Goal: Communication & Community: Ask a question

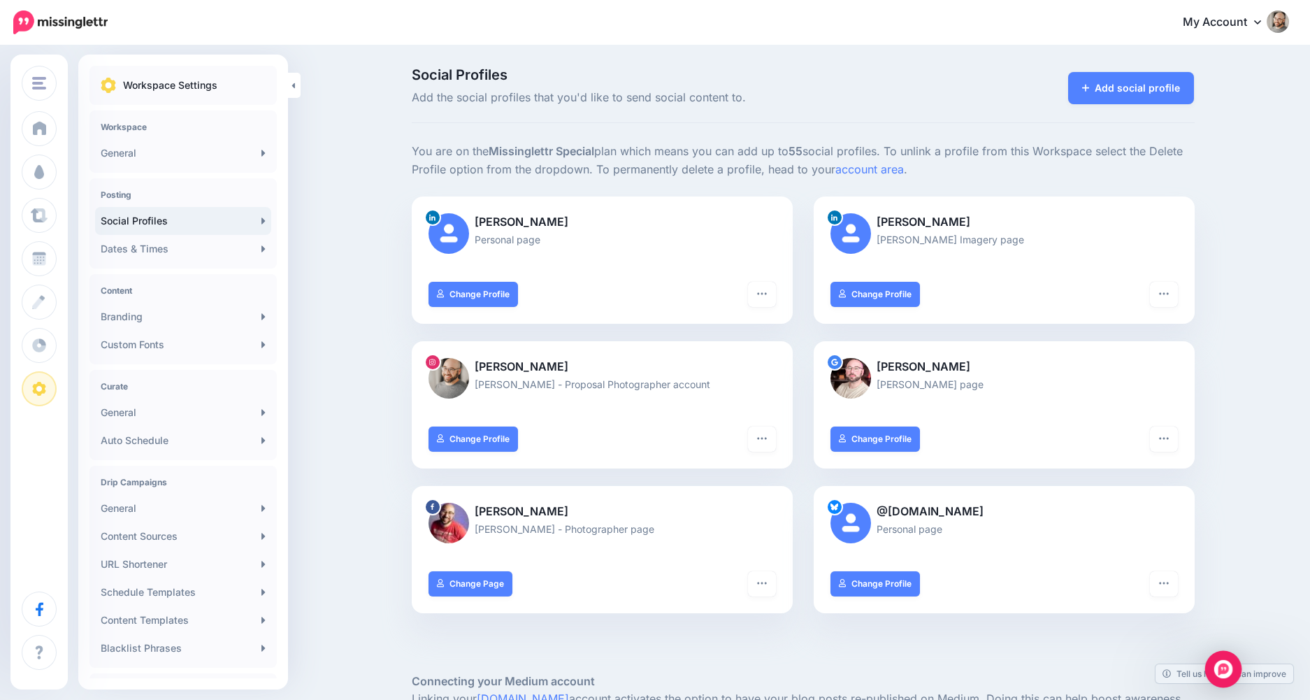
click at [1219, 675] on img "Open Intercom Messenger" at bounding box center [1223, 669] width 18 height 18
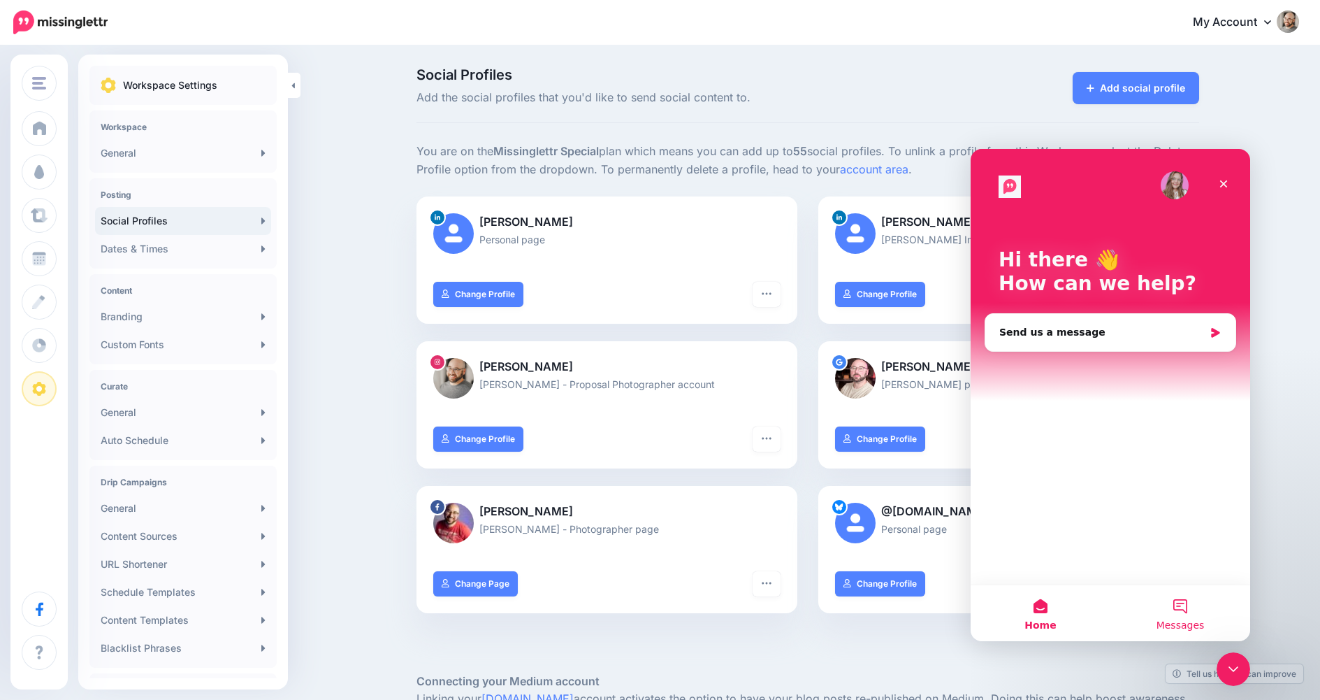
click at [1188, 606] on button "Messages" at bounding box center [1181, 613] width 140 height 56
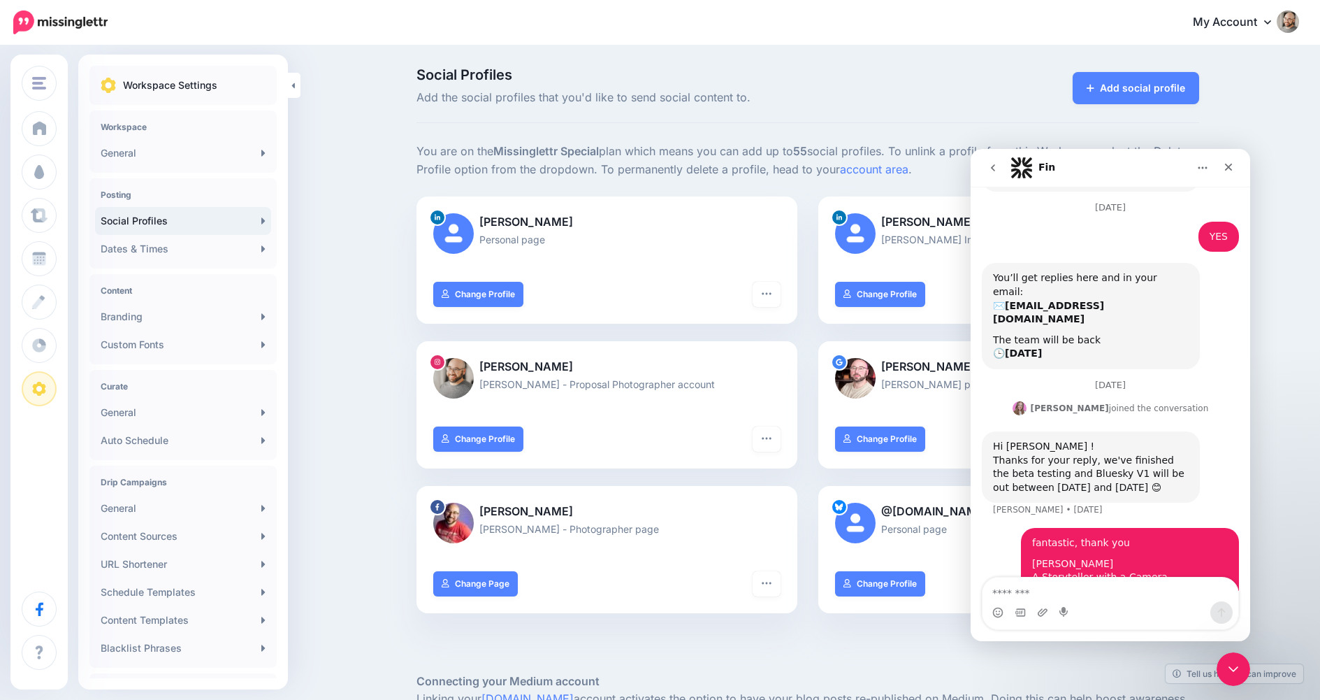
scroll to position [213, 0]
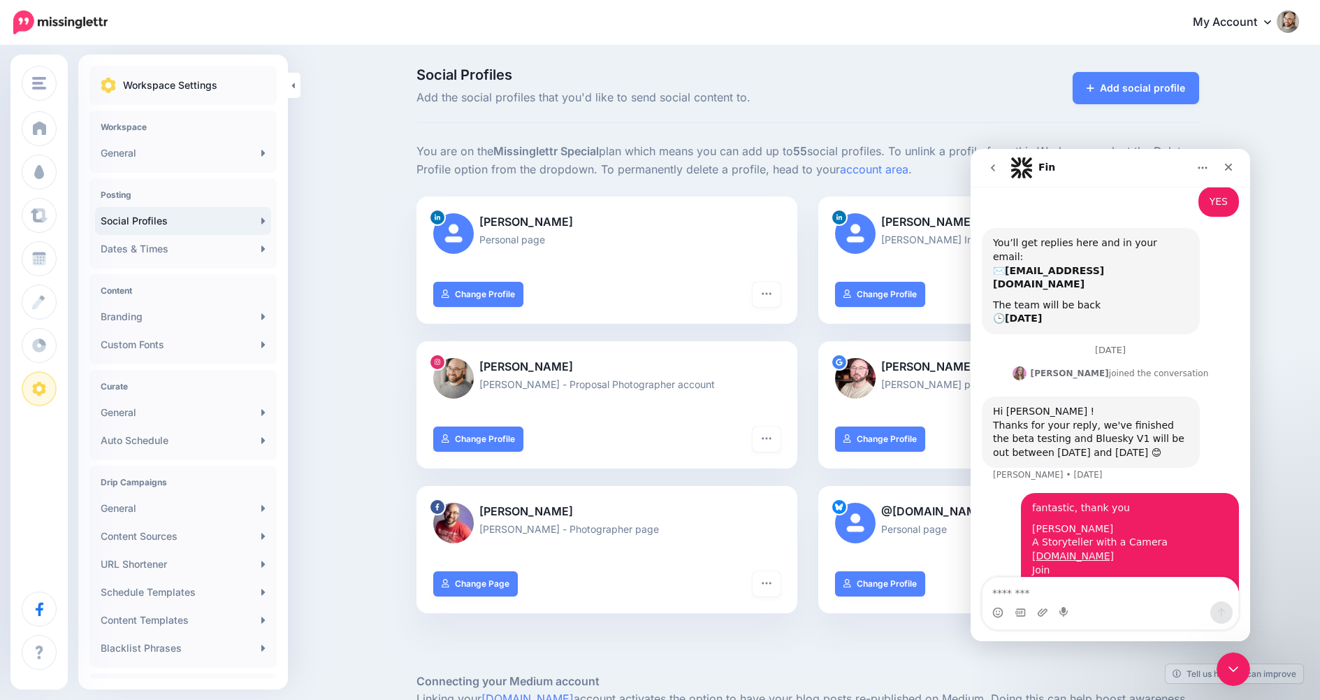
click at [973, 151] on nav "Fin" at bounding box center [1111, 168] width 280 height 38
click at [995, 168] on icon "go back" at bounding box center [993, 167] width 11 height 11
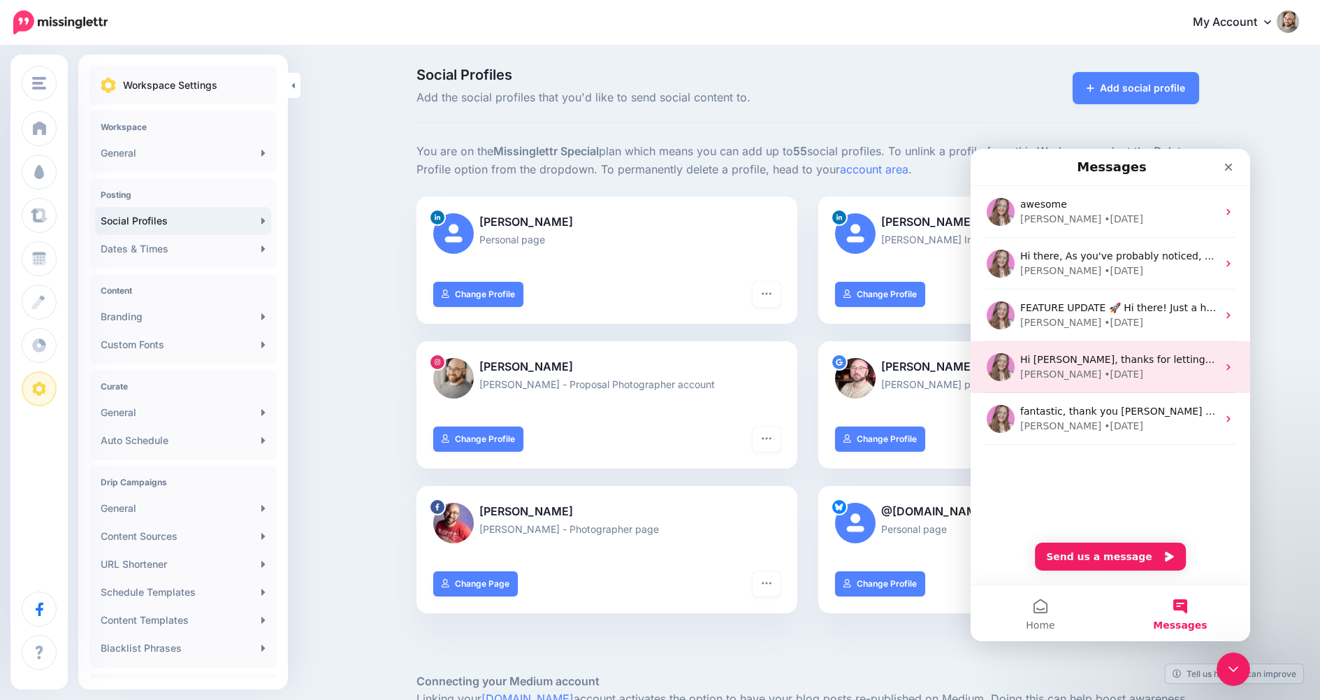
click at [1120, 370] on div "[PERSON_NAME] • [DATE]" at bounding box center [1119, 374] width 197 height 15
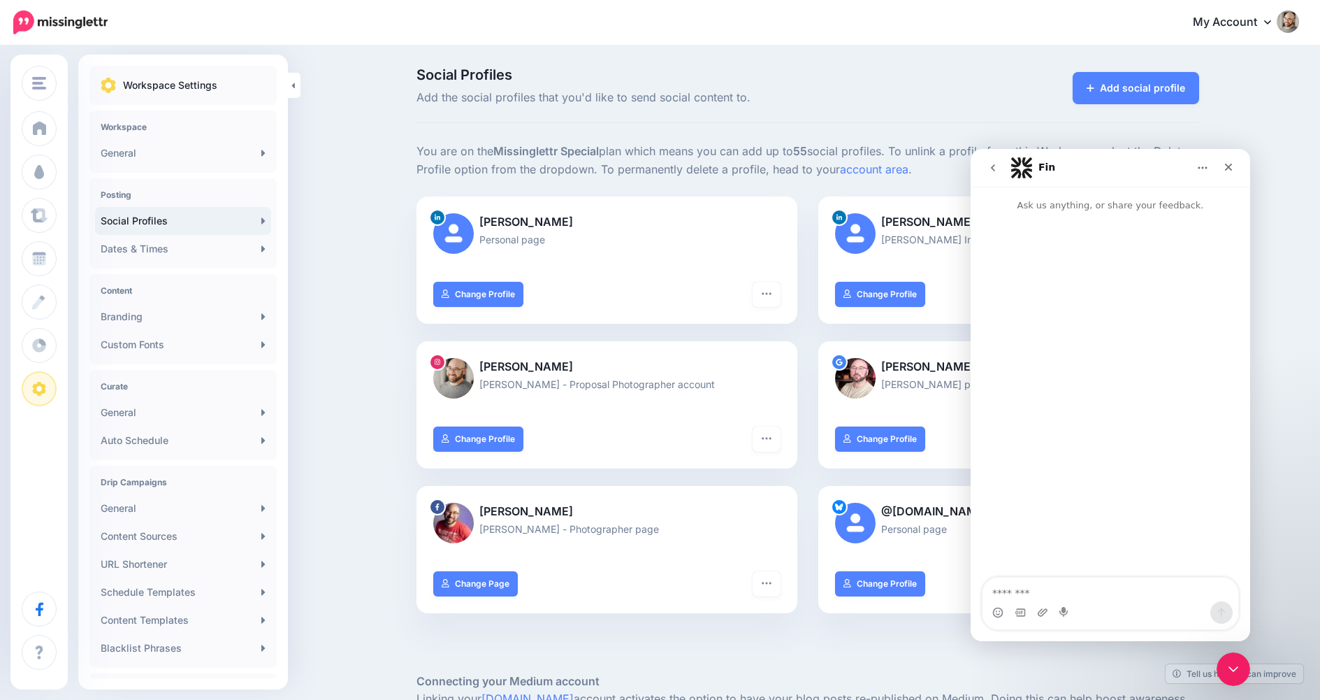
scroll to position [62, 0]
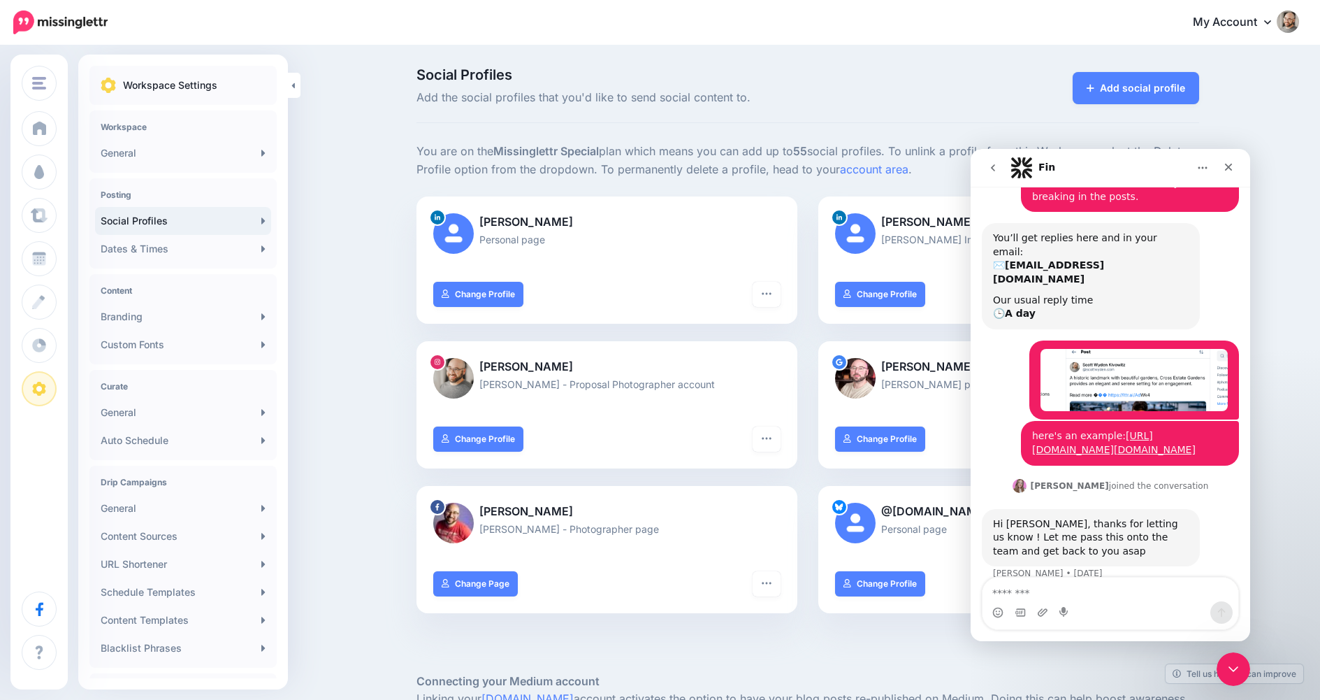
click at [995, 173] on button "go back" at bounding box center [993, 167] width 27 height 27
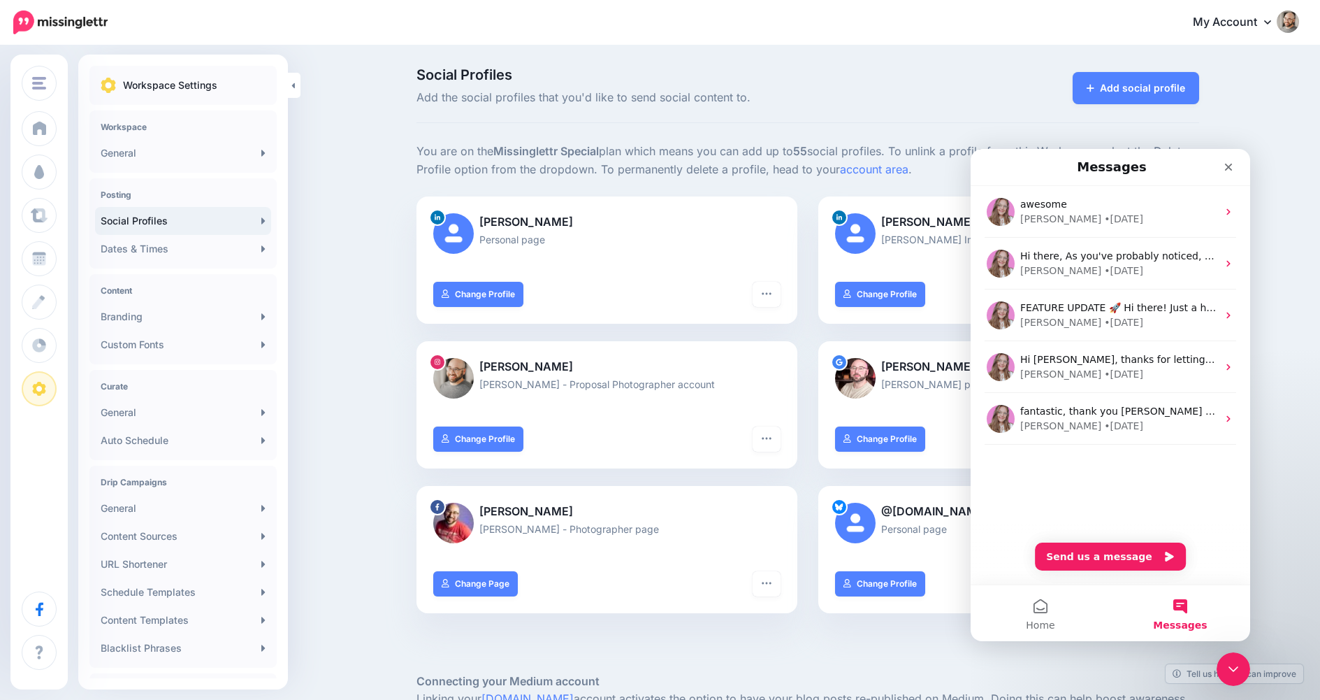
scroll to position [0, 0]
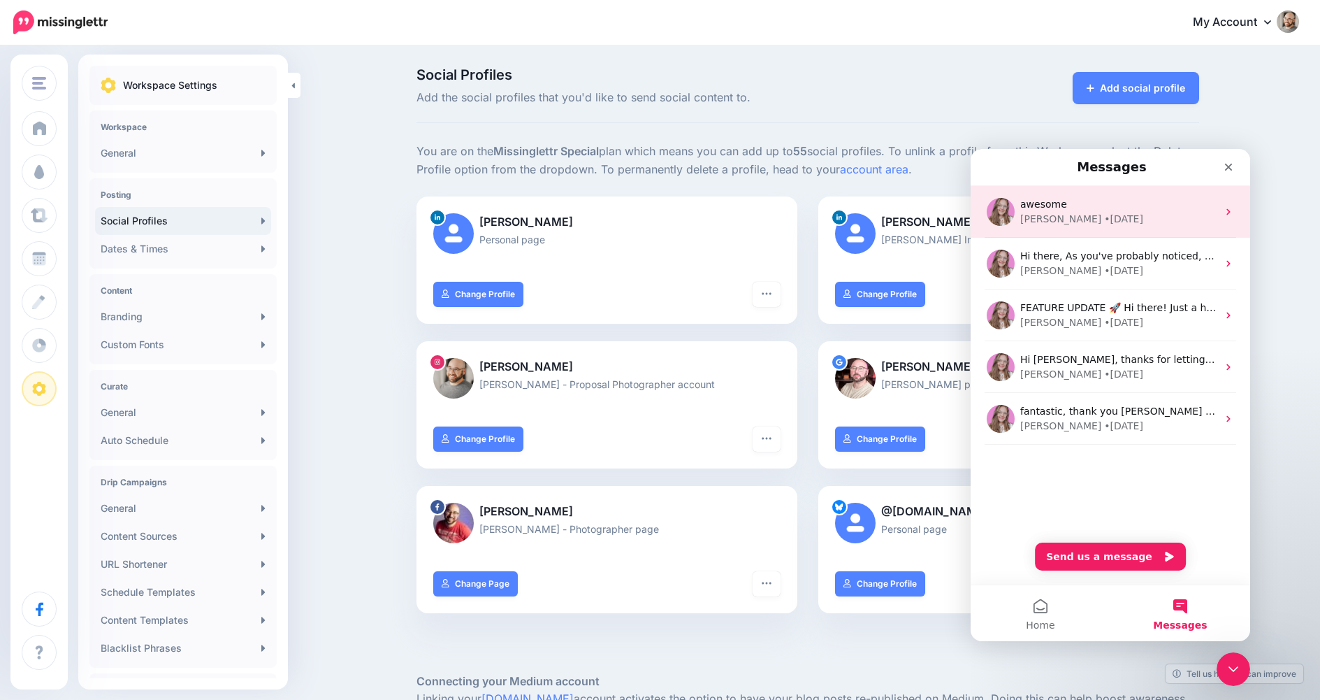
click at [1106, 213] on div "[PERSON_NAME] • [DATE]" at bounding box center [1119, 219] width 197 height 15
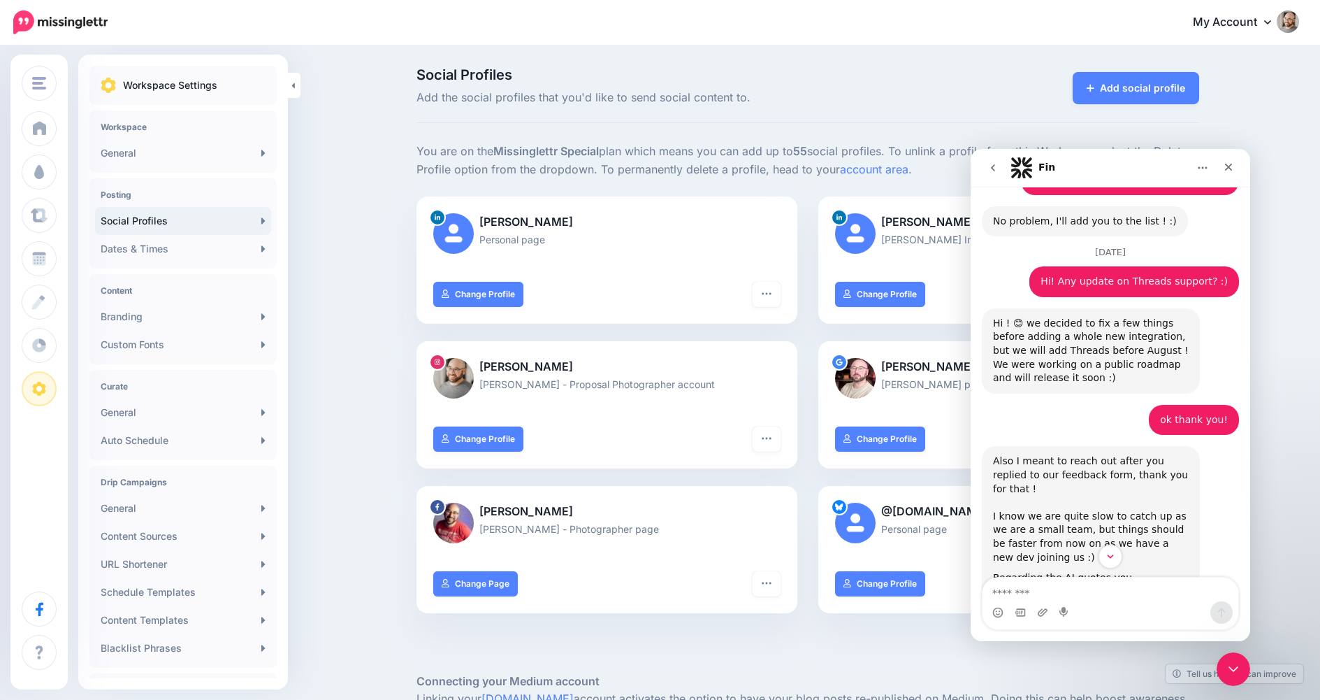
scroll to position [366, 0]
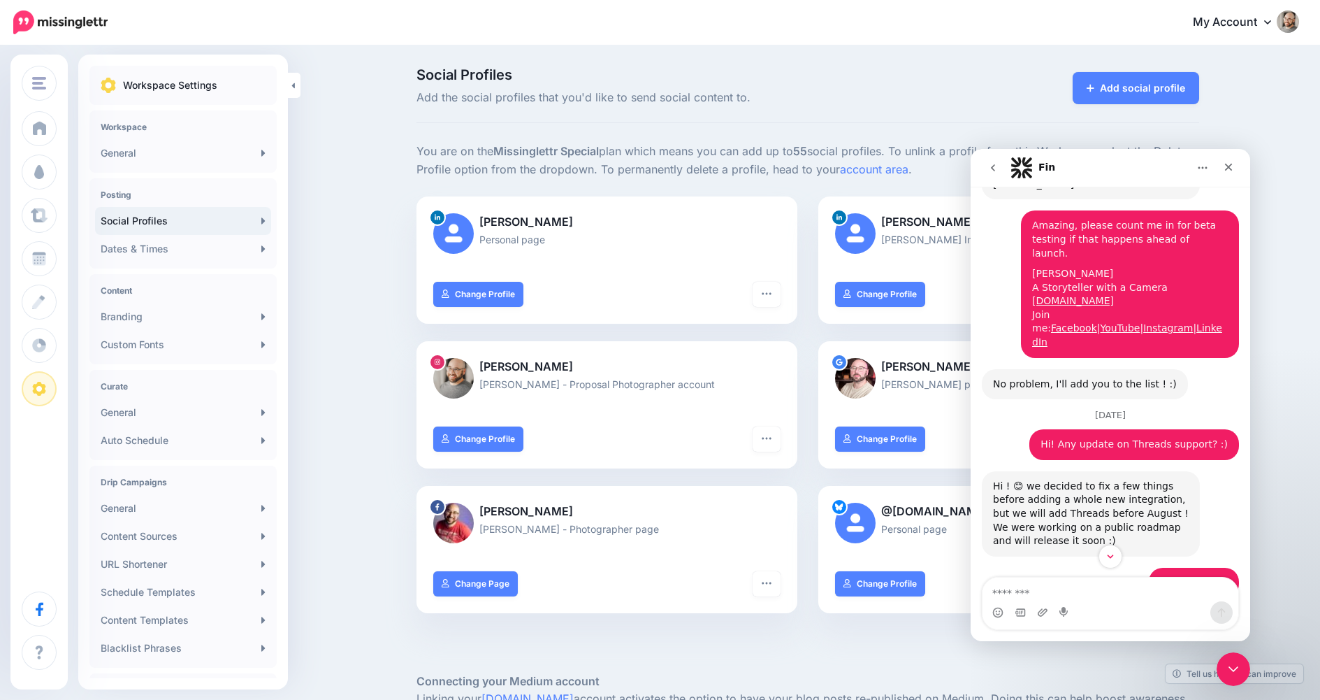
click at [991, 178] on button "go back" at bounding box center [993, 167] width 27 height 27
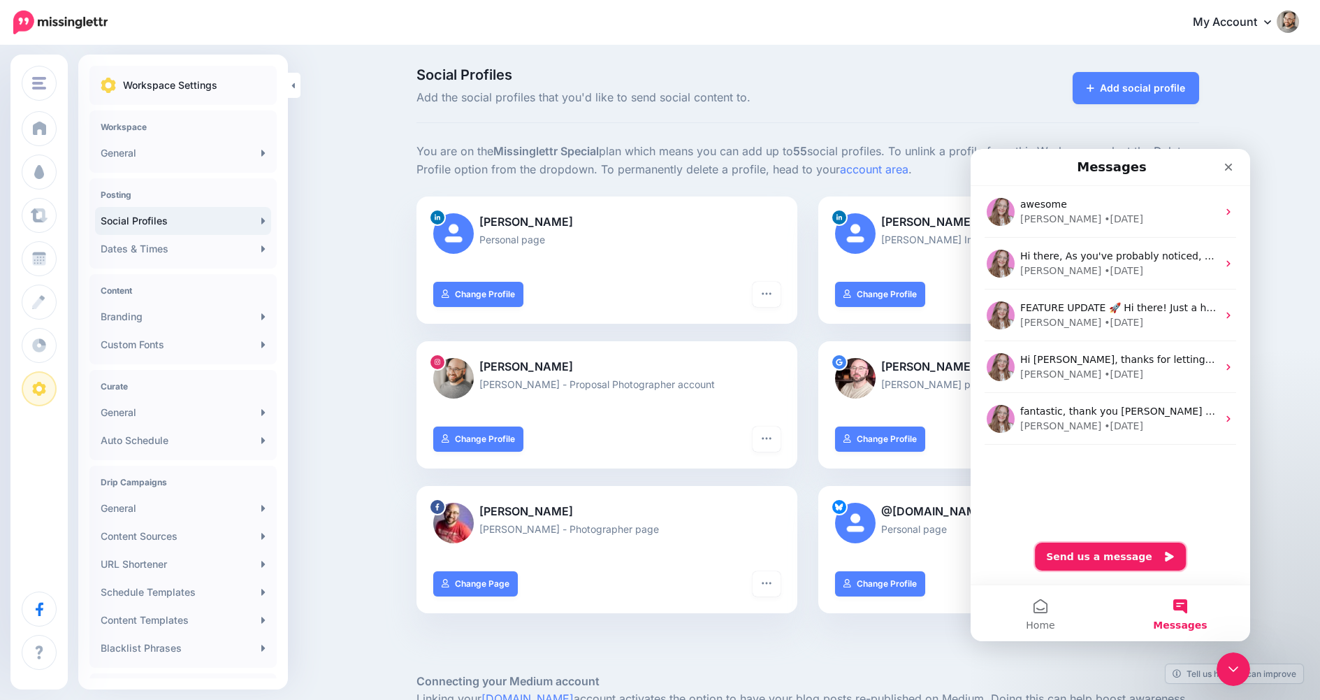
click at [1124, 554] on button "Send us a message" at bounding box center [1110, 556] width 151 height 28
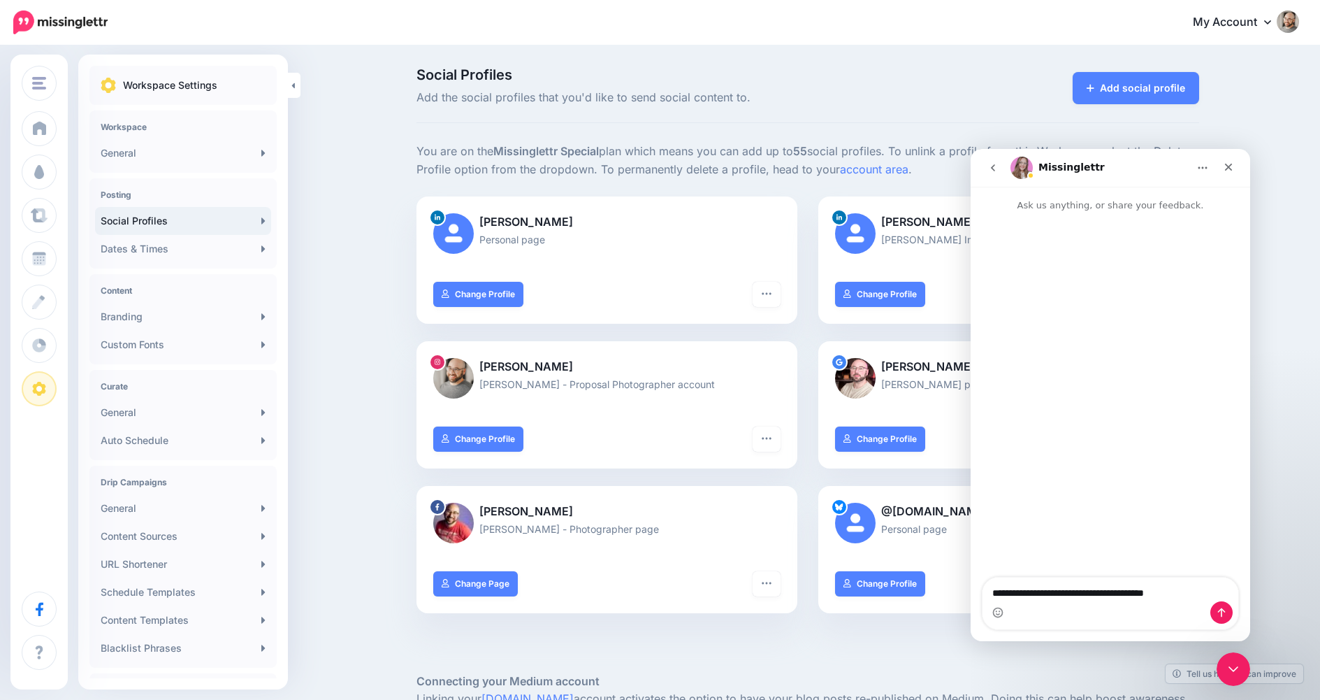
type textarea "**********"
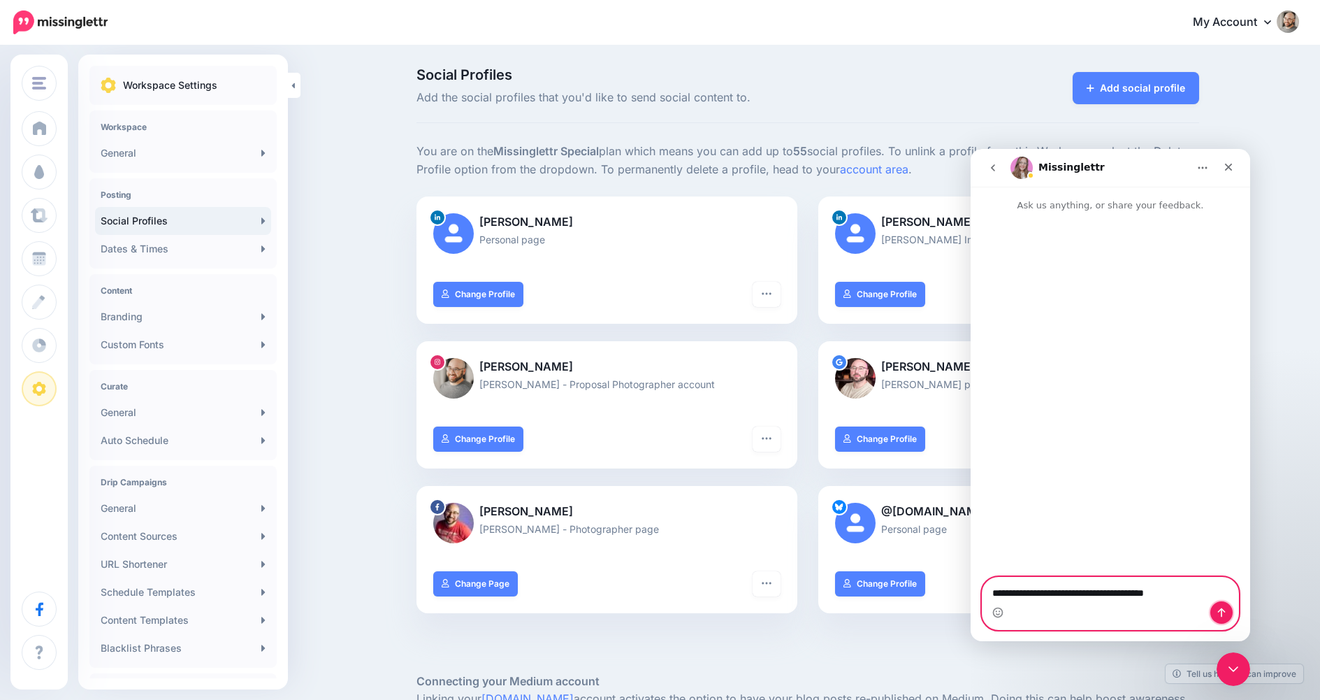
click at [1223, 607] on icon "Send a message…" at bounding box center [1221, 612] width 11 height 11
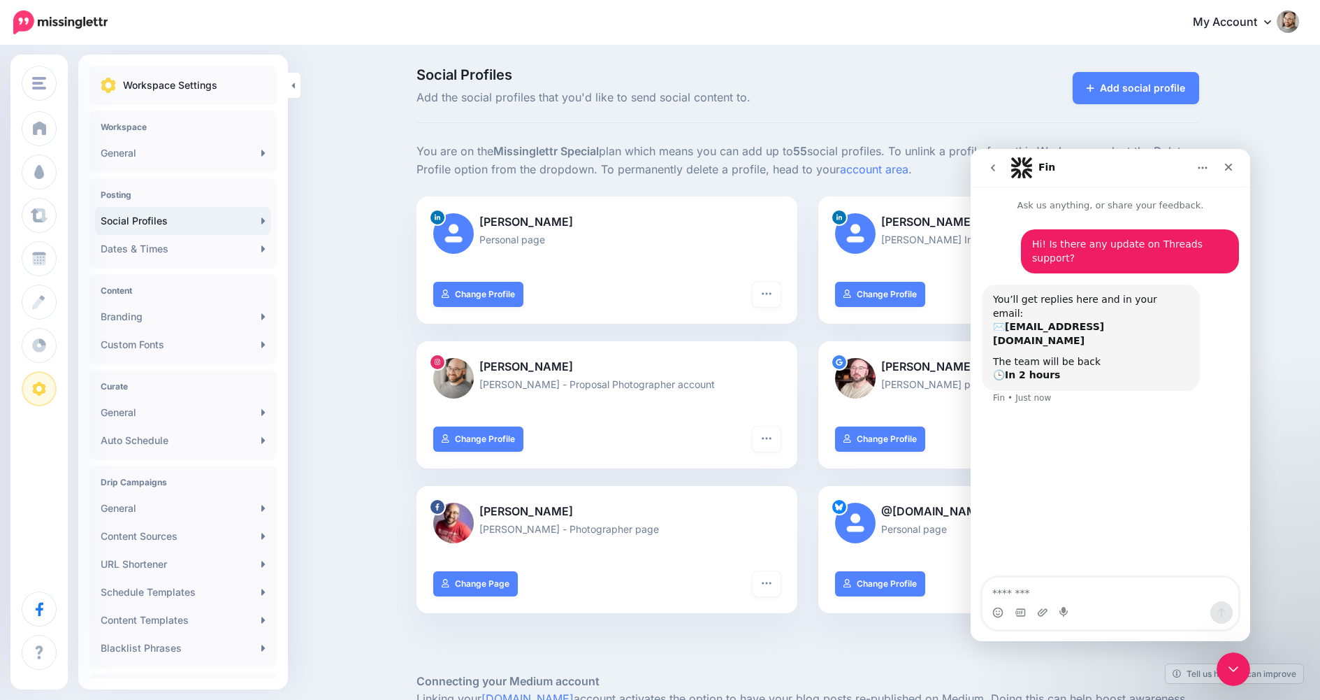
click at [1121, 446] on div "Hi! Is there any update on Threads support? • Just now You’ll get replies here …" at bounding box center [1111, 395] width 280 height 366
click at [1109, 83] on link "Add social profile" at bounding box center [1136, 88] width 127 height 32
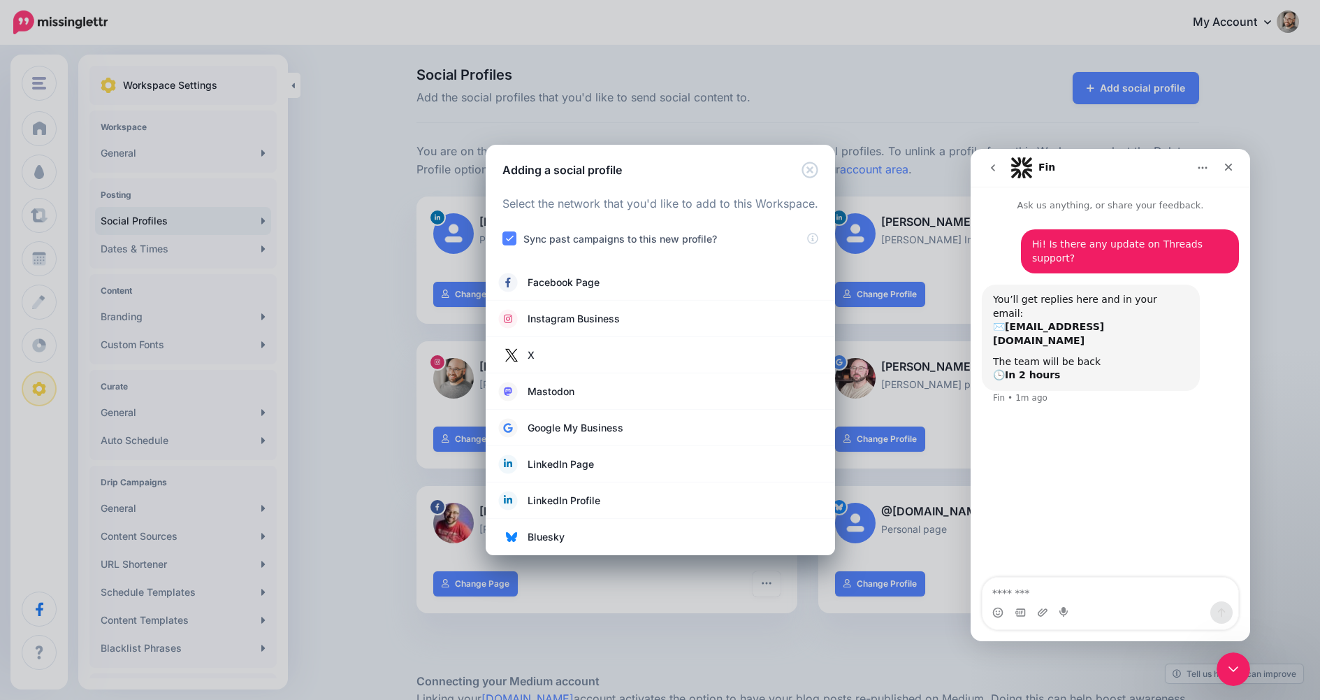
click at [359, 200] on div "Adding a social profile Loading Select the network that you'd like to add to th…" at bounding box center [660, 350] width 1320 height 700
click at [45, 110] on div "Adding a social profile Loading Select the network that you'd like to add to th…" at bounding box center [660, 350] width 1320 height 700
click at [41, 121] on div "Adding a social profile Loading Select the network that you'd like to add to th…" at bounding box center [660, 350] width 1320 height 700
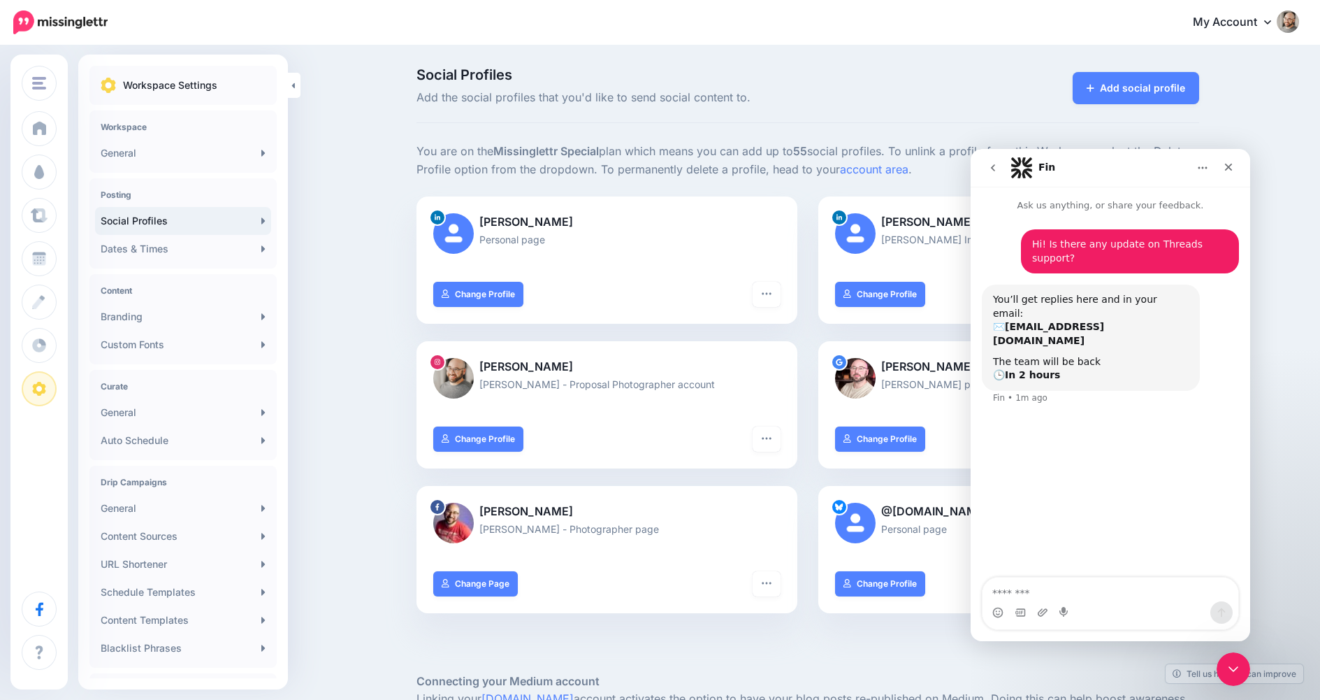
click at [1173, 6] on div "My Account Dashboard My Account Billing Facebook Community Help Center Logout" at bounding box center [712, 23] width 1174 height 34
